Goal: Transaction & Acquisition: Purchase product/service

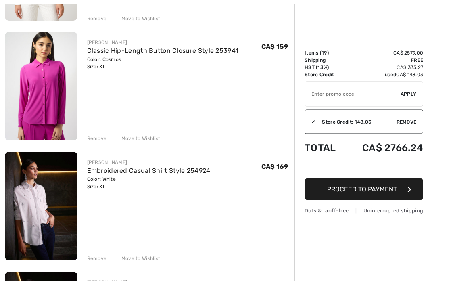
scroll to position [1273, 0]
click at [98, 260] on div "Remove" at bounding box center [97, 258] width 20 height 7
click at [98, 255] on div "Remove" at bounding box center [97, 258] width 20 height 7
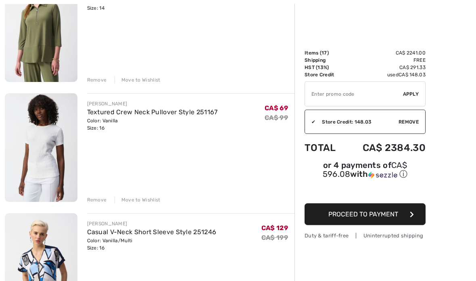
scroll to position [1811, 0]
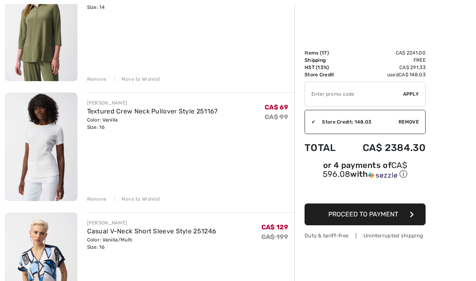
click at [96, 200] on div "Remove" at bounding box center [97, 198] width 20 height 7
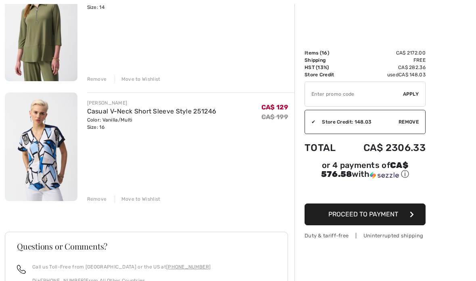
click at [96, 197] on div "Remove" at bounding box center [97, 198] width 20 height 7
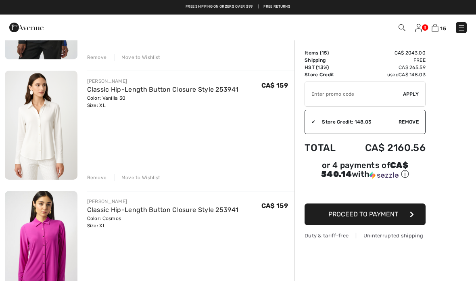
scroll to position [1113, 0]
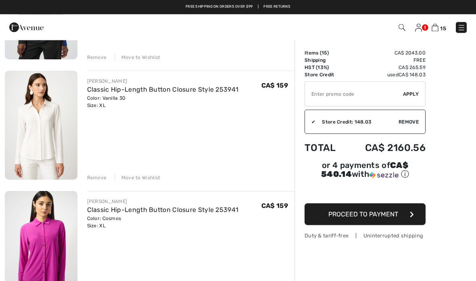
click at [38, 127] on img at bounding box center [41, 125] width 73 height 109
click at [44, 131] on img at bounding box center [41, 125] width 73 height 109
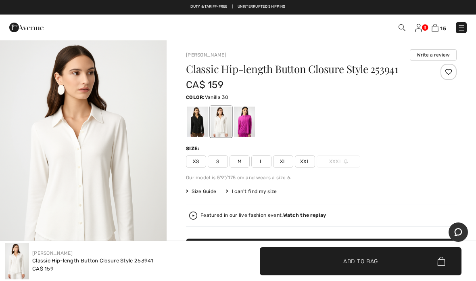
click at [246, 117] on div at bounding box center [244, 122] width 21 height 30
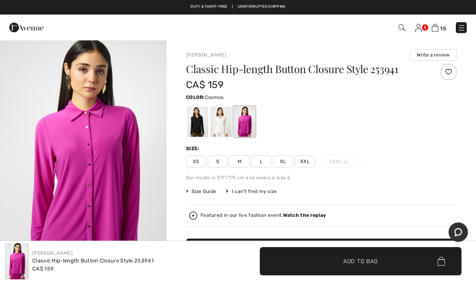
click at [222, 120] on div at bounding box center [221, 122] width 21 height 30
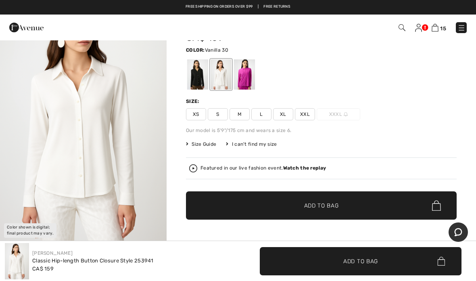
scroll to position [47, 0]
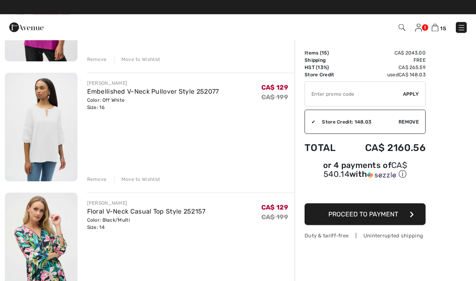
scroll to position [393, 0]
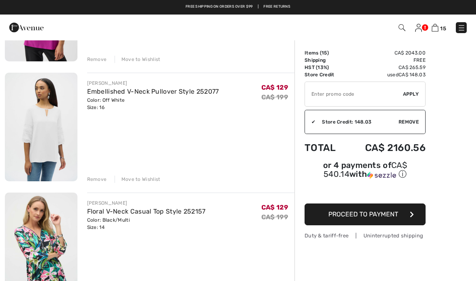
click at [402, 236] on div "Duty & tariff-free | Uninterrupted shipping" at bounding box center [365, 236] width 121 height 8
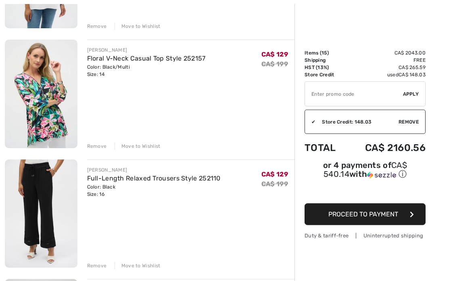
scroll to position [570, 0]
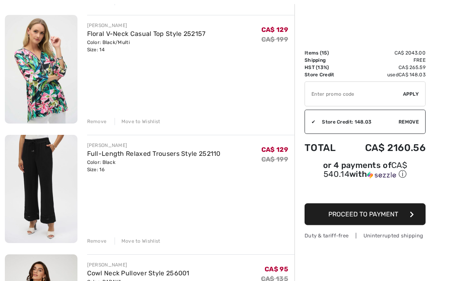
click at [96, 238] on div "Remove" at bounding box center [97, 241] width 20 height 7
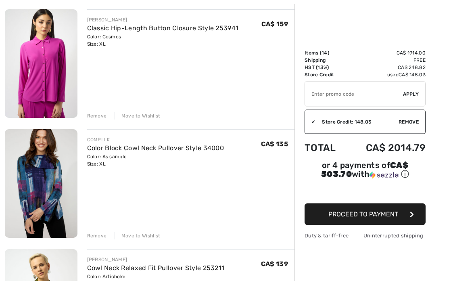
scroll to position [1177, 0]
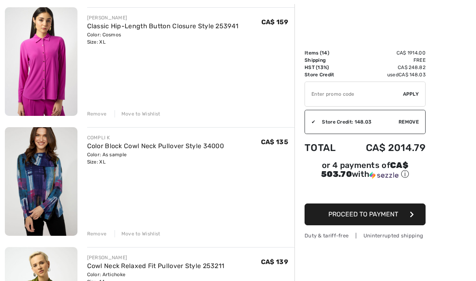
click at [45, 173] on img at bounding box center [41, 181] width 73 height 109
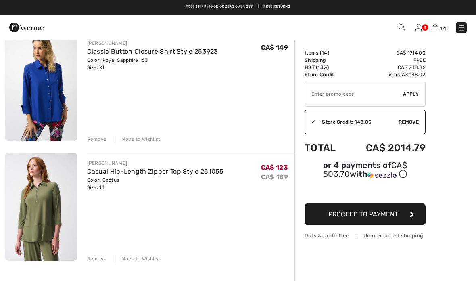
scroll to position [1510, 0]
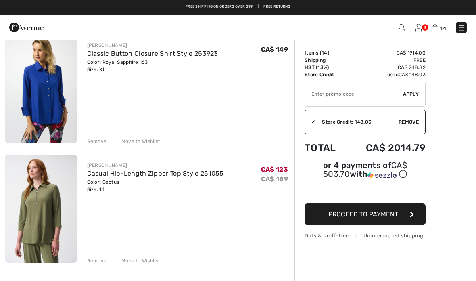
click at [37, 205] on img at bounding box center [41, 209] width 73 height 109
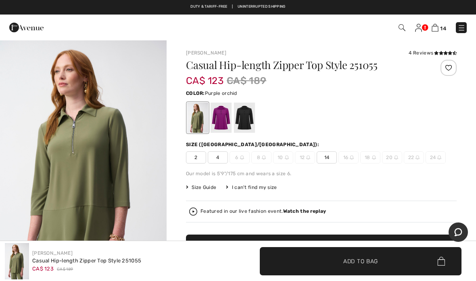
click at [223, 116] on div at bounding box center [221, 118] width 21 height 30
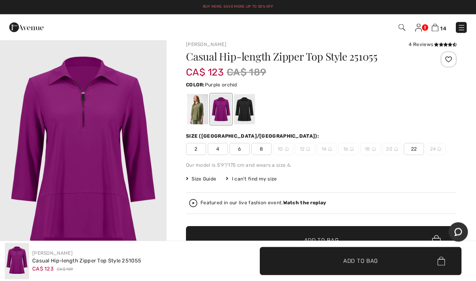
scroll to position [8, 0]
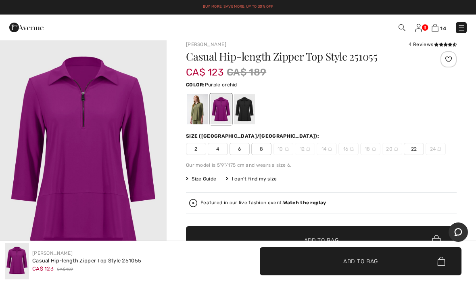
click at [249, 106] on div at bounding box center [244, 109] width 21 height 30
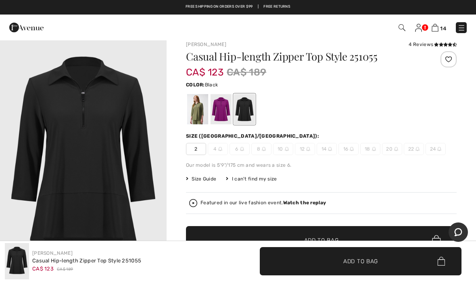
click at [444, 109] on div at bounding box center [321, 109] width 271 height 34
click at [320, 113] on div at bounding box center [321, 109] width 271 height 34
click at [201, 111] on div at bounding box center [197, 109] width 21 height 30
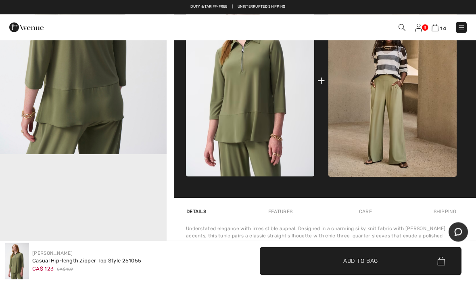
scroll to position [358, 0]
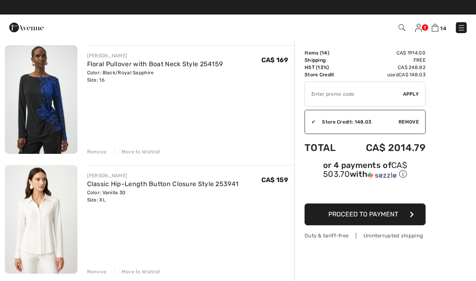
scroll to position [898, 0]
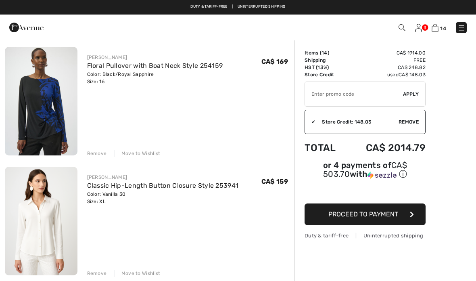
click at [43, 101] on img at bounding box center [41, 101] width 73 height 109
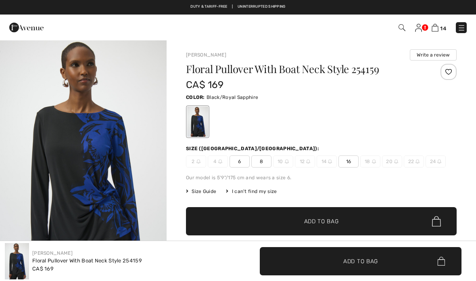
checkbox input "true"
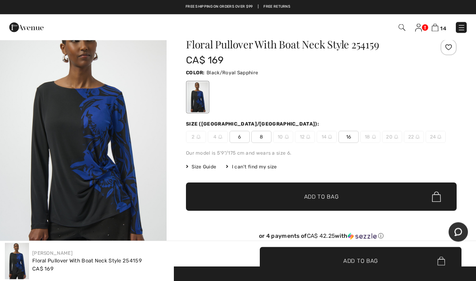
scroll to position [21, 0]
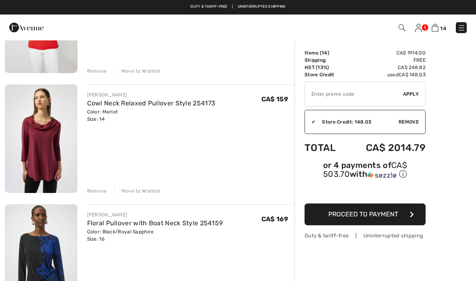
scroll to position [740, 0]
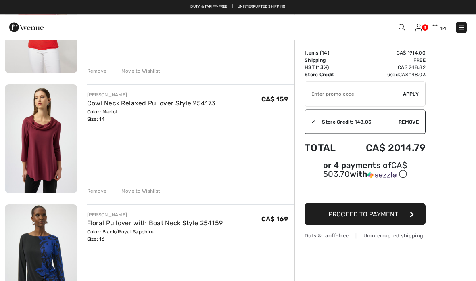
click at [54, 132] on img at bounding box center [41, 139] width 73 height 109
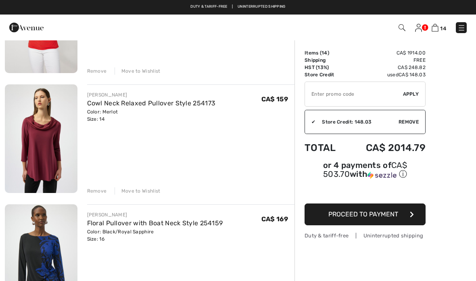
click at [98, 189] on div "Remove" at bounding box center [97, 190] width 20 height 7
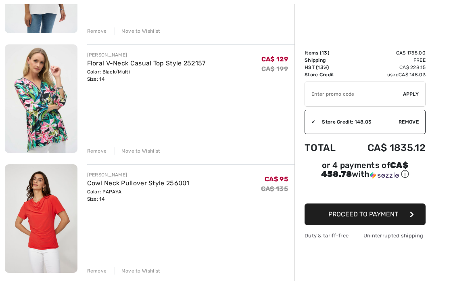
scroll to position [545, 0]
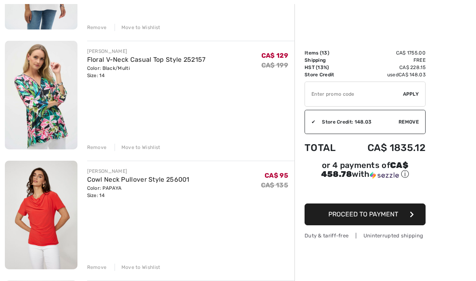
click at [43, 206] on img at bounding box center [41, 215] width 73 height 109
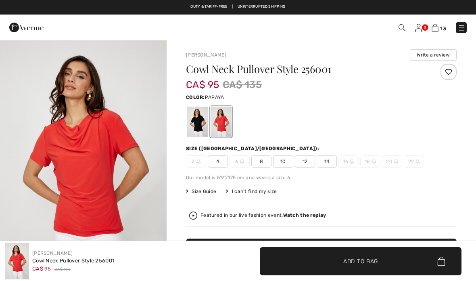
checkbox input "true"
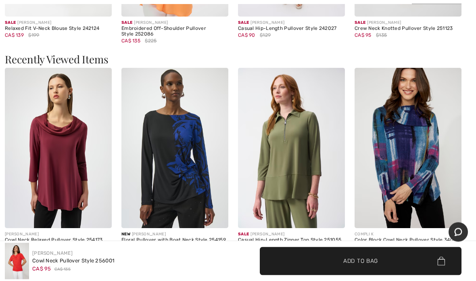
scroll to position [882, 0]
click at [413, 148] on img at bounding box center [408, 148] width 107 height 161
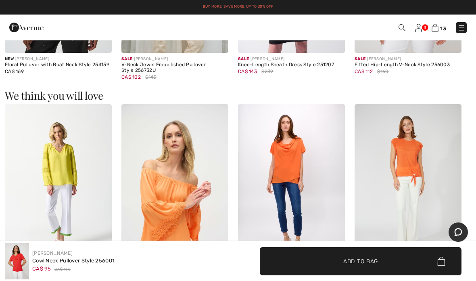
scroll to position [633, 0]
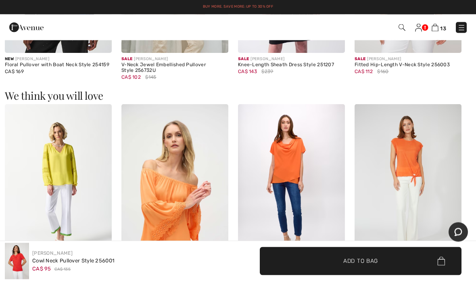
click at [300, 159] on img at bounding box center [291, 185] width 107 height 161
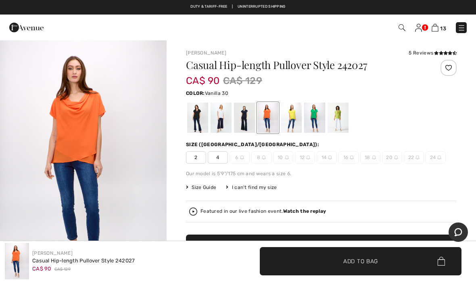
click at [223, 122] on div at bounding box center [221, 118] width 21 height 30
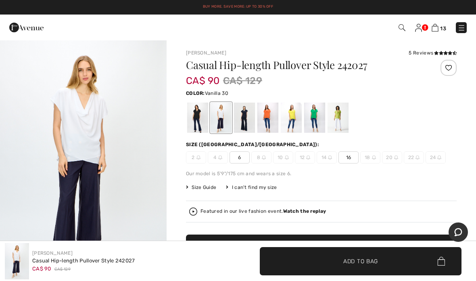
click at [43, 192] on div "1 / 5" at bounding box center [83, 165] width 167 height 250
click at [312, 117] on div at bounding box center [314, 118] width 21 height 30
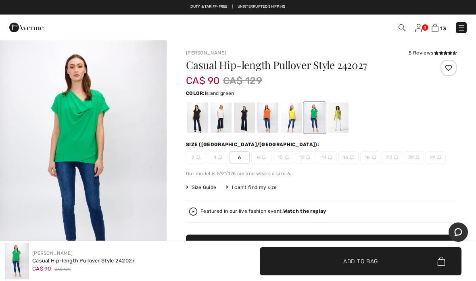
click at [419, 117] on div at bounding box center [321, 118] width 271 height 34
click at [43, 195] on img "1 / 4" at bounding box center [83, 165] width 167 height 250
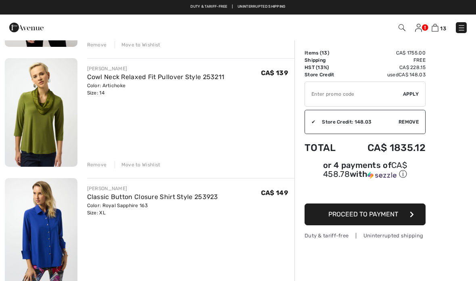
scroll to position [1246, 0]
click at [41, 112] on img at bounding box center [41, 113] width 73 height 109
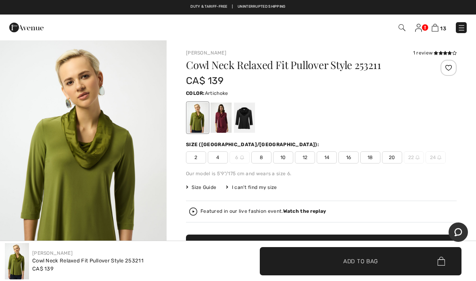
click at [225, 120] on div at bounding box center [221, 118] width 21 height 30
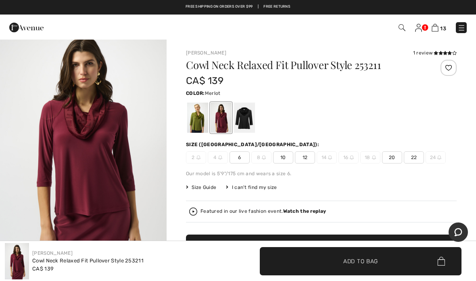
scroll to position [14, 0]
click at [193, 118] on div at bounding box center [197, 118] width 21 height 30
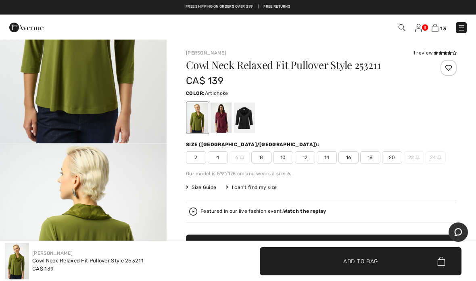
scroll to position [124, 0]
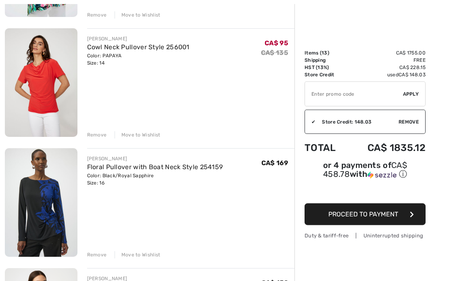
scroll to position [683, 0]
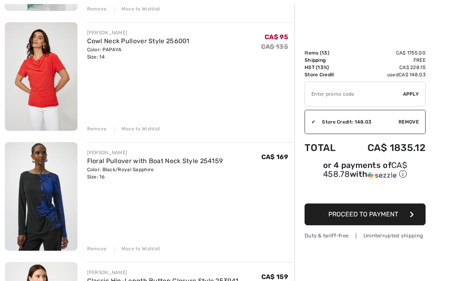
click at [98, 250] on div "Remove" at bounding box center [97, 248] width 20 height 7
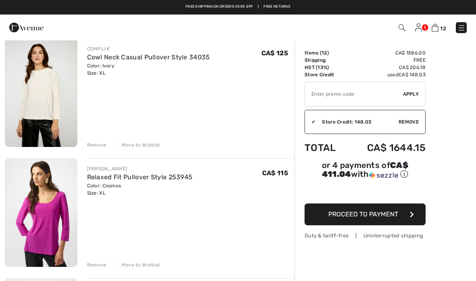
scroll to position [187, 0]
click at [46, 217] on img at bounding box center [41, 213] width 73 height 109
click at [99, 144] on div "Remove" at bounding box center [97, 145] width 20 height 7
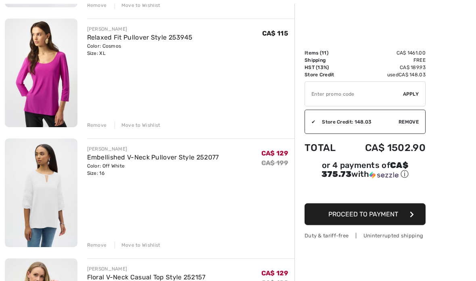
scroll to position [207, 0]
click at [43, 197] on img at bounding box center [41, 192] width 73 height 109
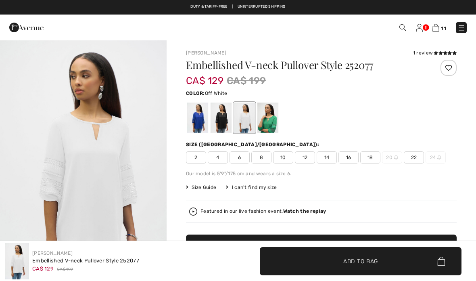
checkbox input "true"
click at [269, 125] on div at bounding box center [268, 118] width 21 height 30
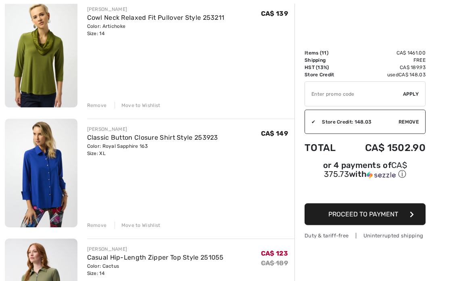
scroll to position [1066, 0]
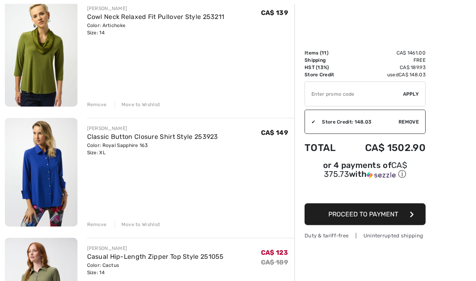
click at [39, 165] on img at bounding box center [41, 172] width 73 height 109
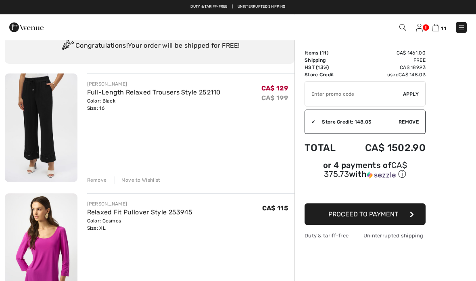
scroll to position [31, 0]
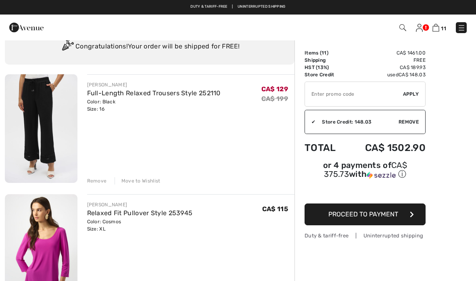
click at [31, 104] on img at bounding box center [41, 128] width 73 height 109
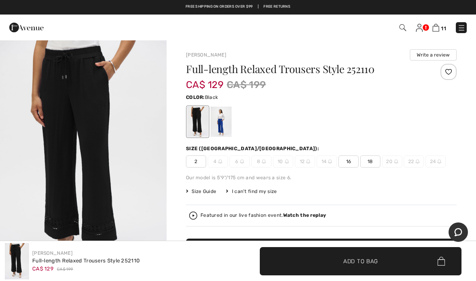
click at [222, 124] on div at bounding box center [221, 122] width 21 height 30
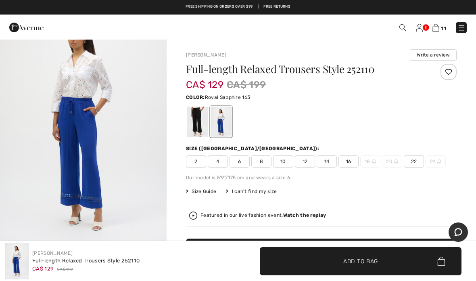
scroll to position [38, 0]
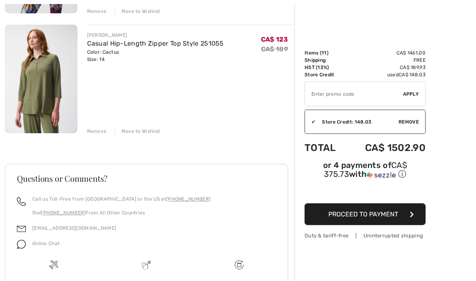
scroll to position [1282, 0]
